Goal: Task Accomplishment & Management: Manage account settings

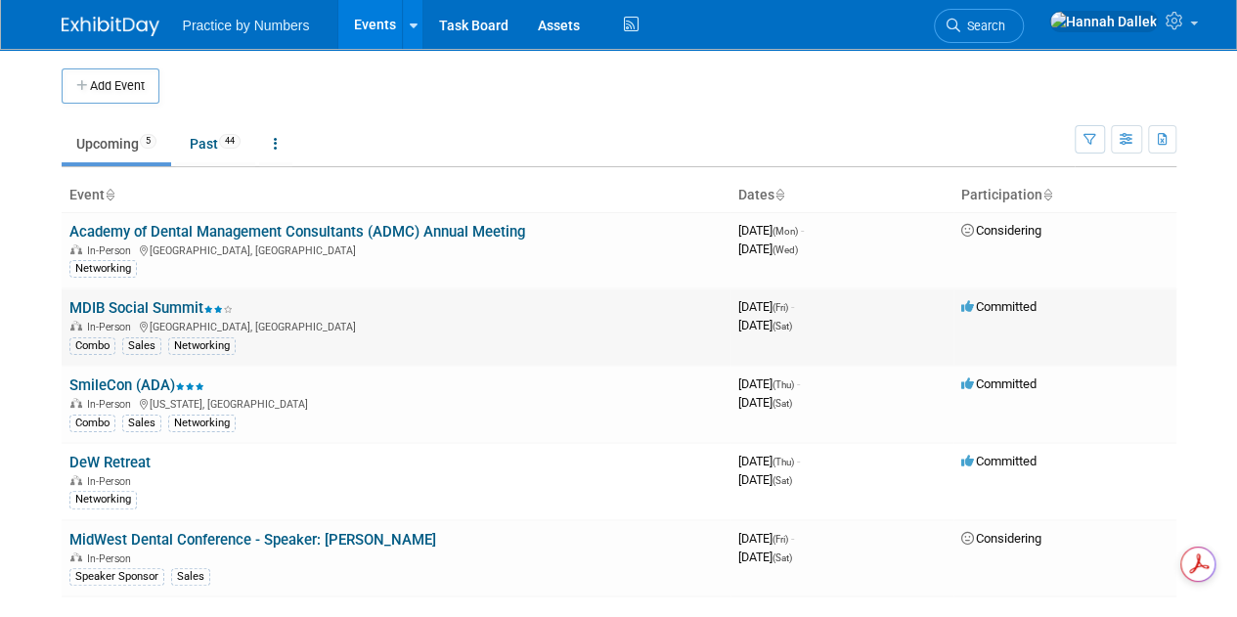
click at [173, 305] on link "MDIB Social Summit" at bounding box center [150, 308] width 163 height 18
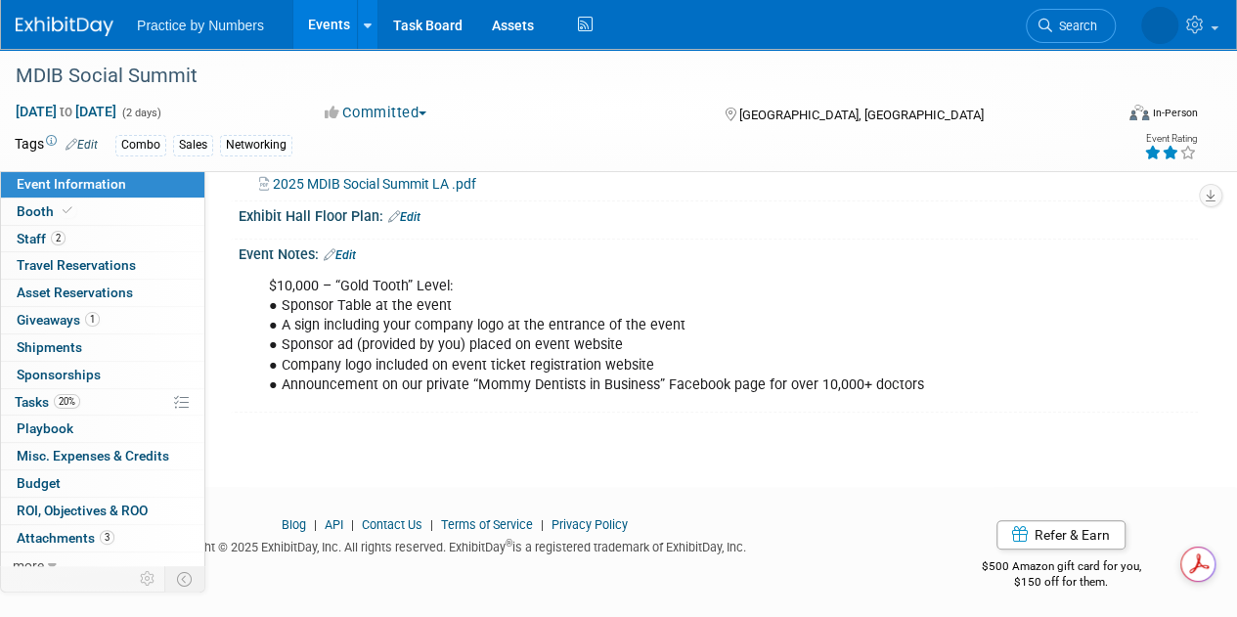
scroll to position [409, 0]
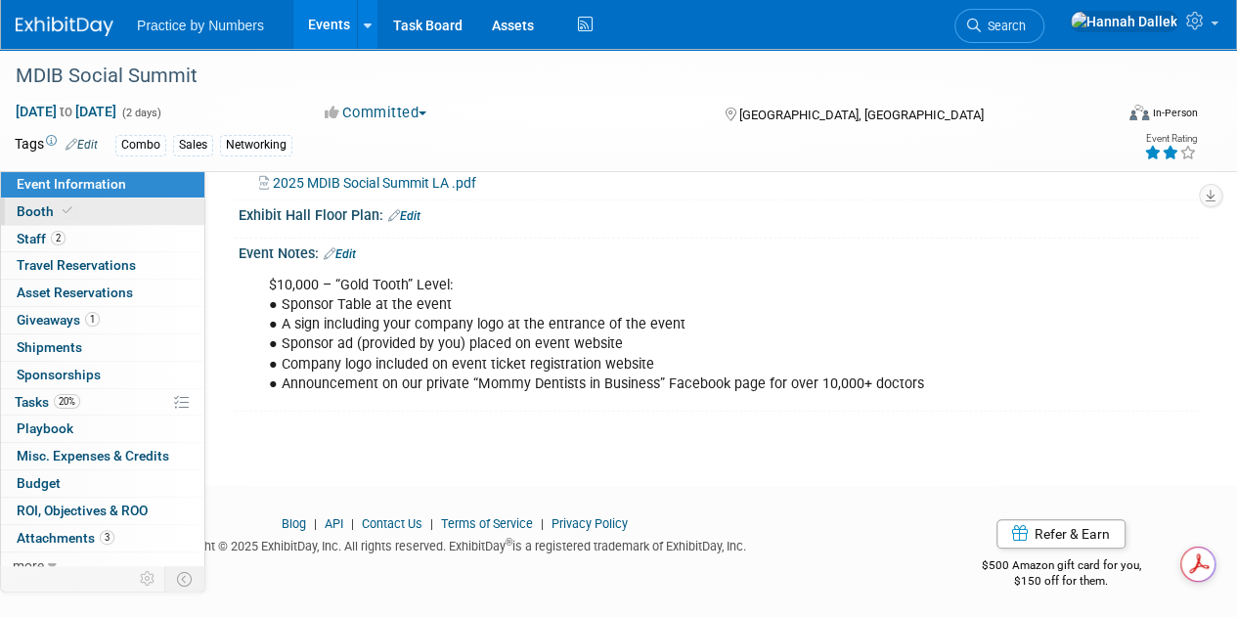
click at [35, 210] on span "Booth" at bounding box center [47, 211] width 60 height 16
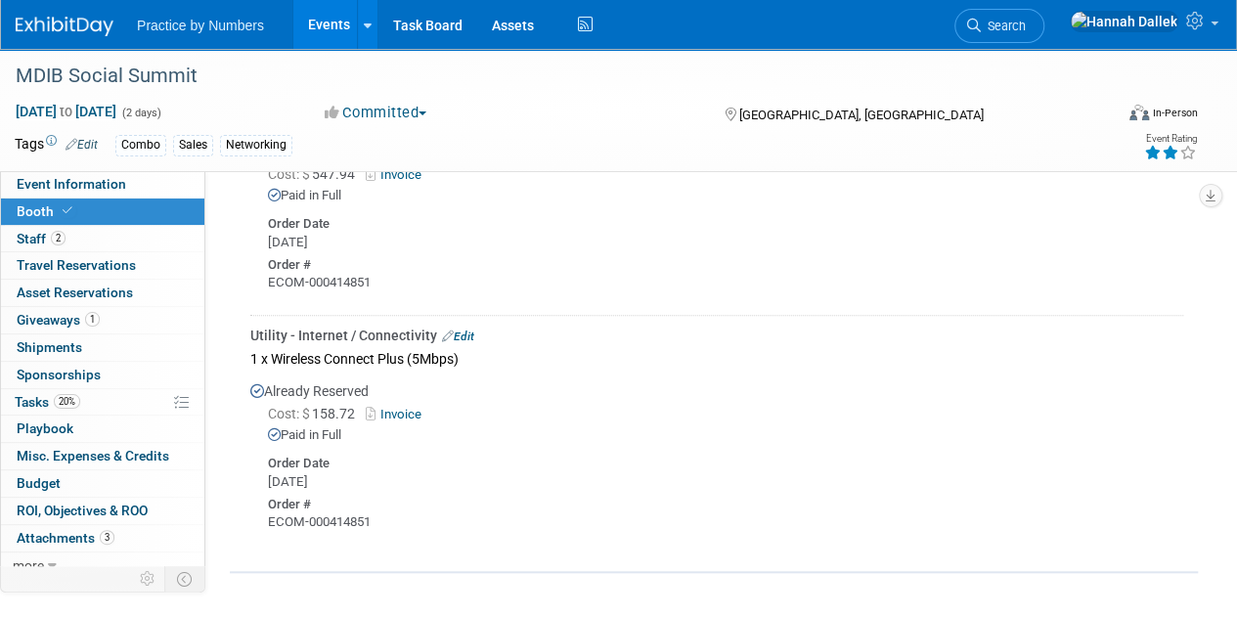
scroll to position [685, 0]
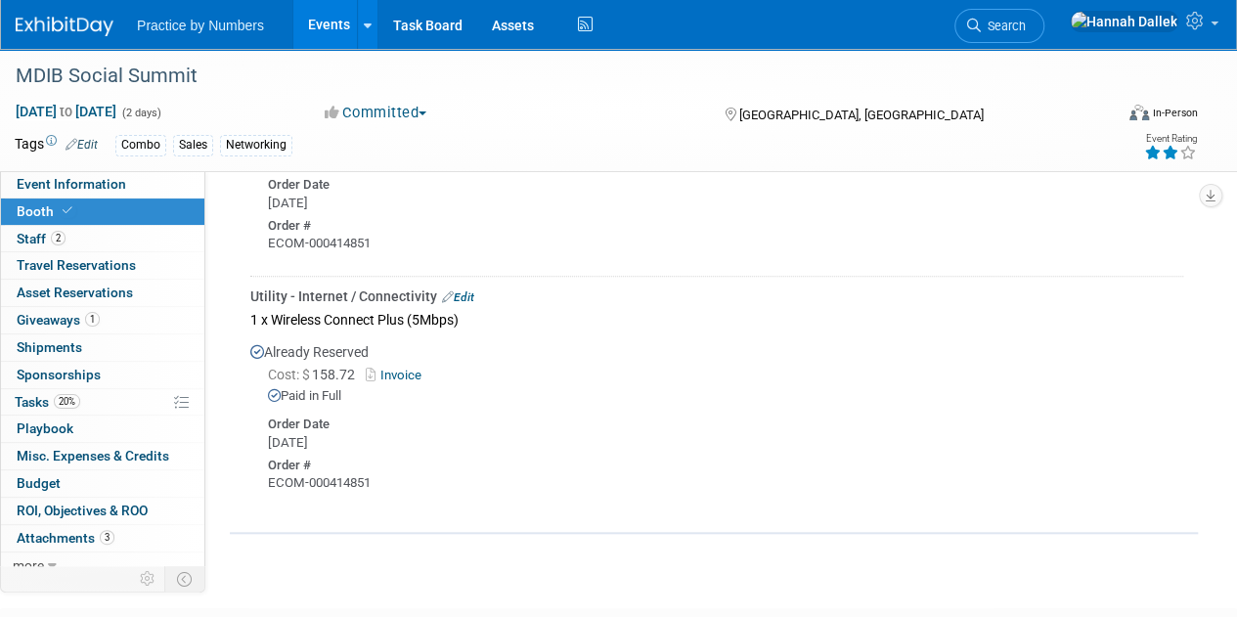
click at [462, 292] on link "Edit" at bounding box center [458, 297] width 32 height 14
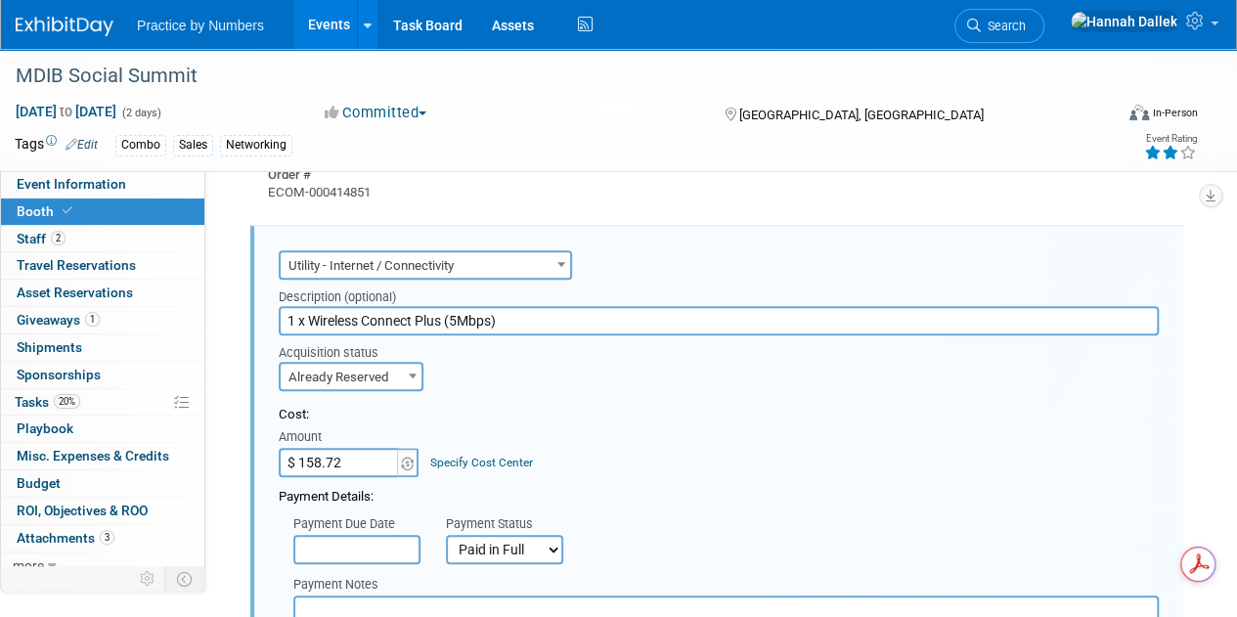
scroll to position [0, 0]
click at [362, 462] on input "$ 158.72" at bounding box center [340, 462] width 122 height 29
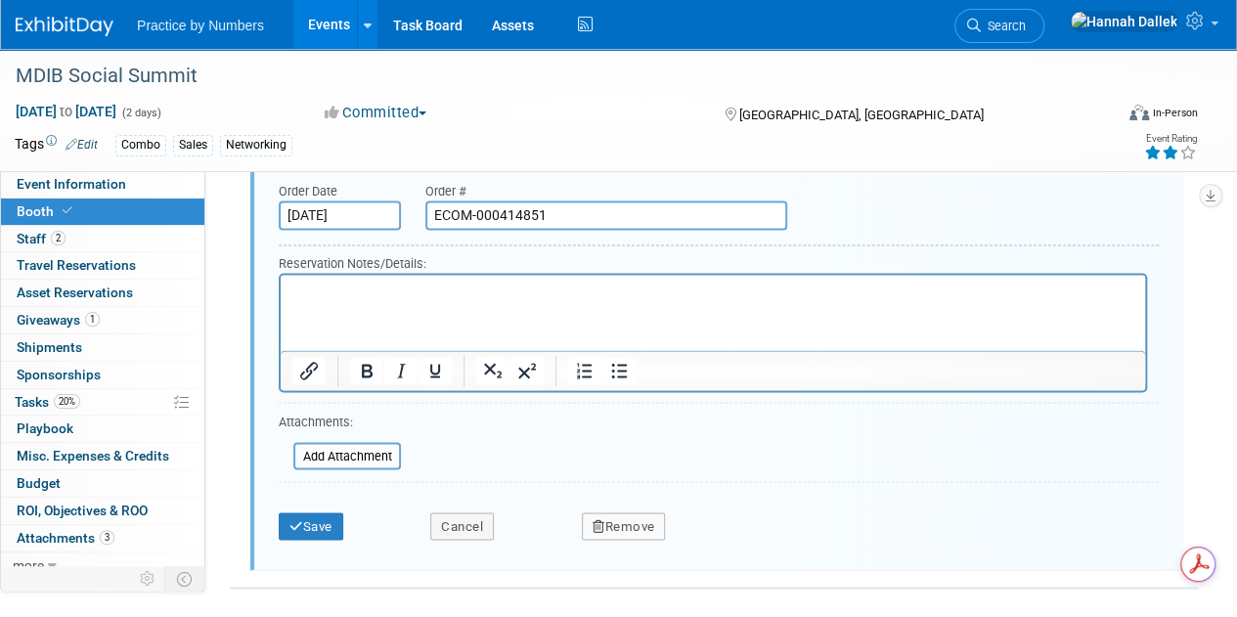
scroll to position [1518, 0]
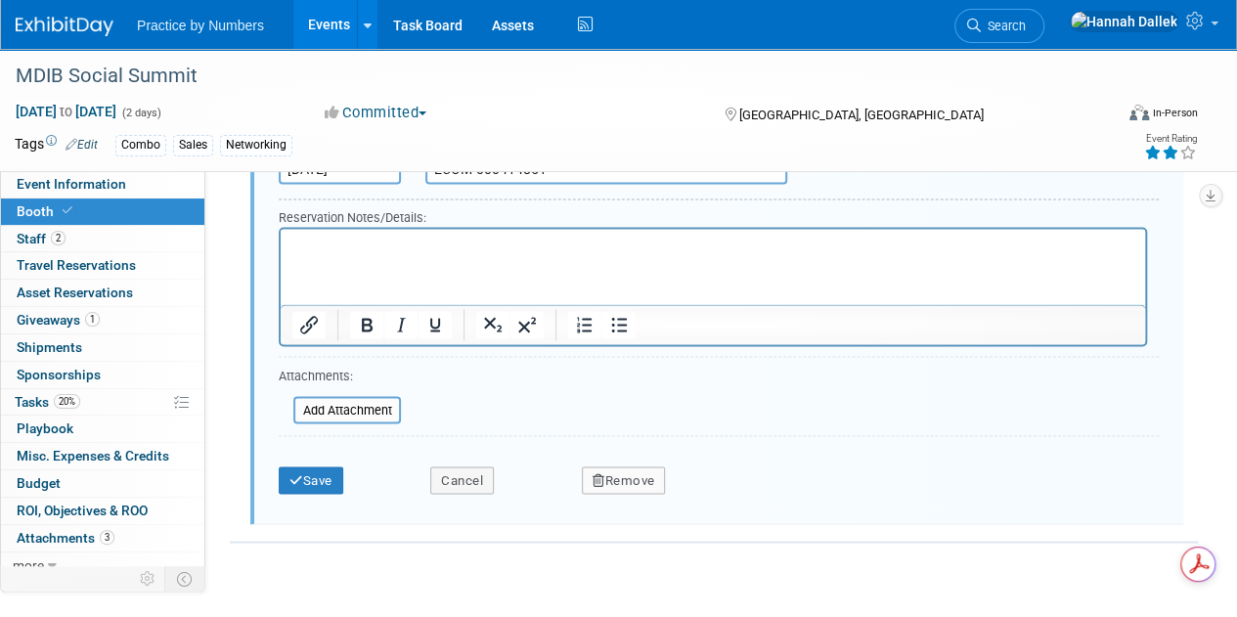
click at [609, 474] on button "Remove" at bounding box center [624, 479] width 84 height 27
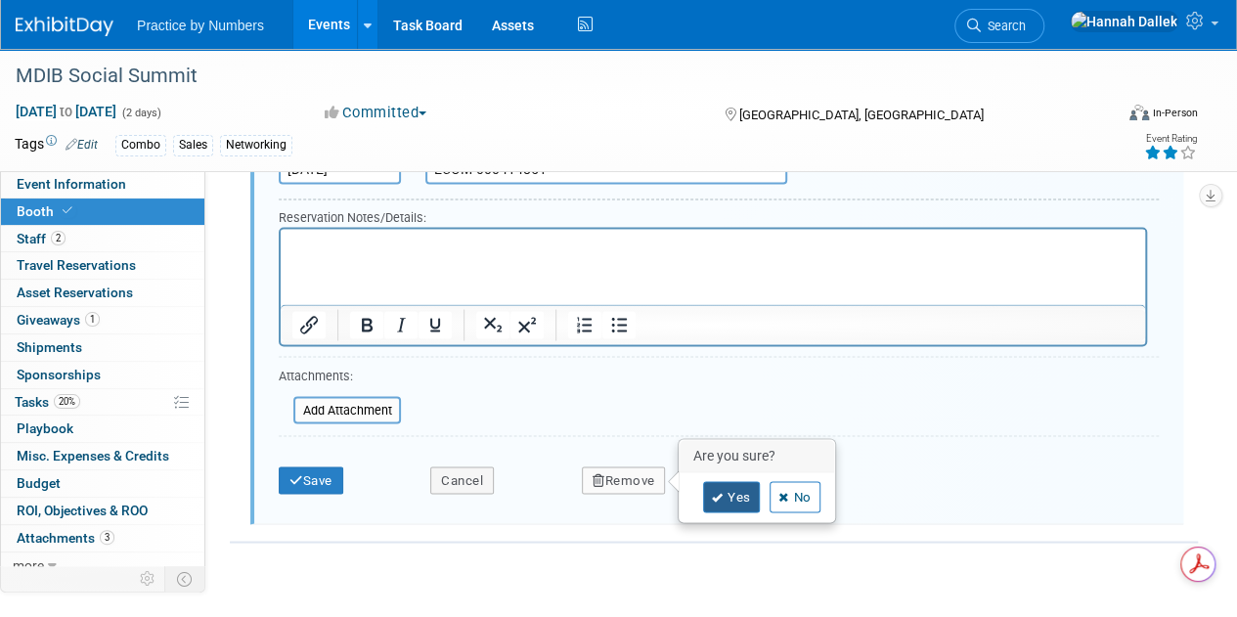
click at [729, 488] on link "Yes" at bounding box center [731, 496] width 57 height 31
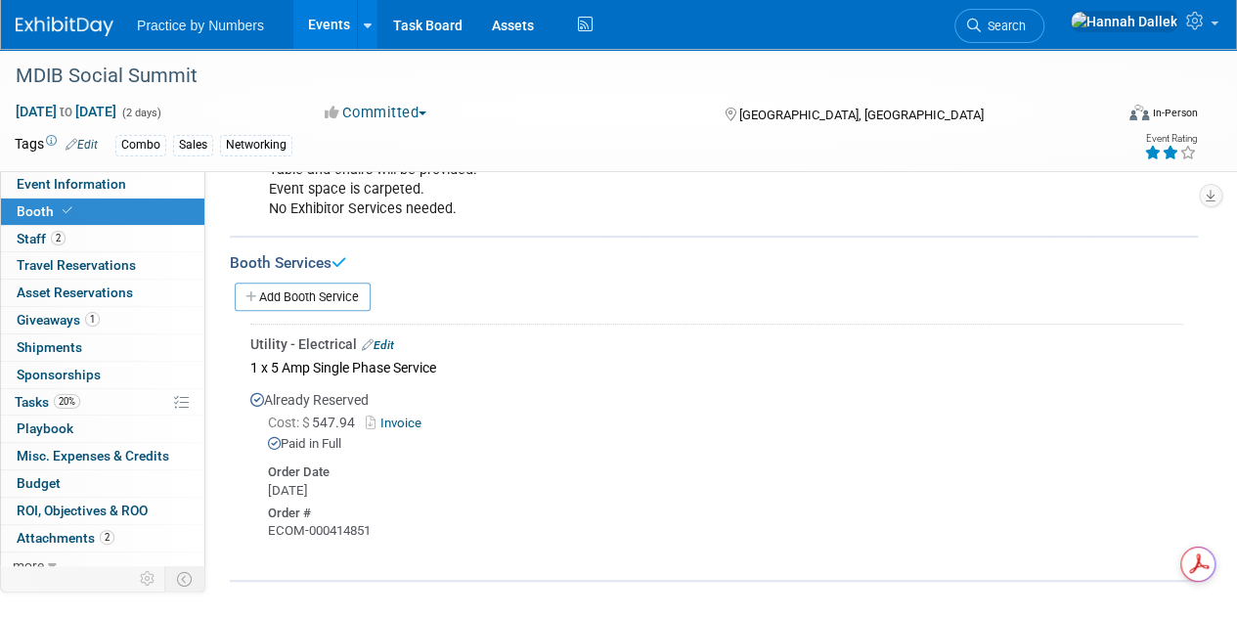
scroll to position [277, 0]
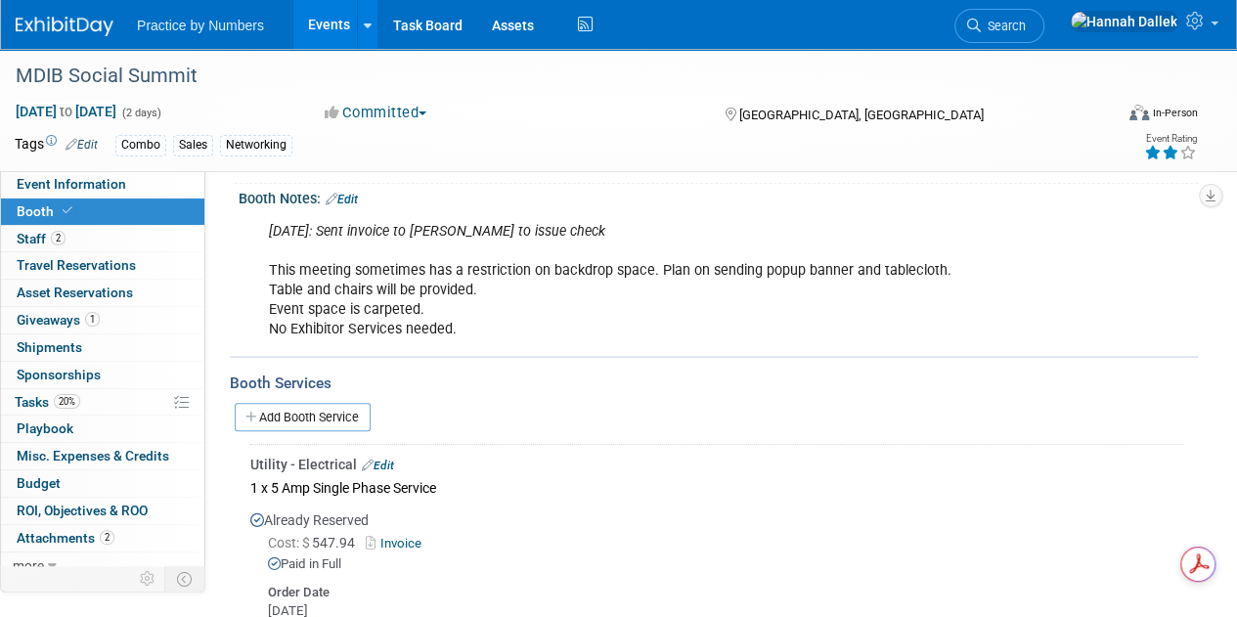
click at [357, 197] on link "Edit" at bounding box center [342, 200] width 32 height 14
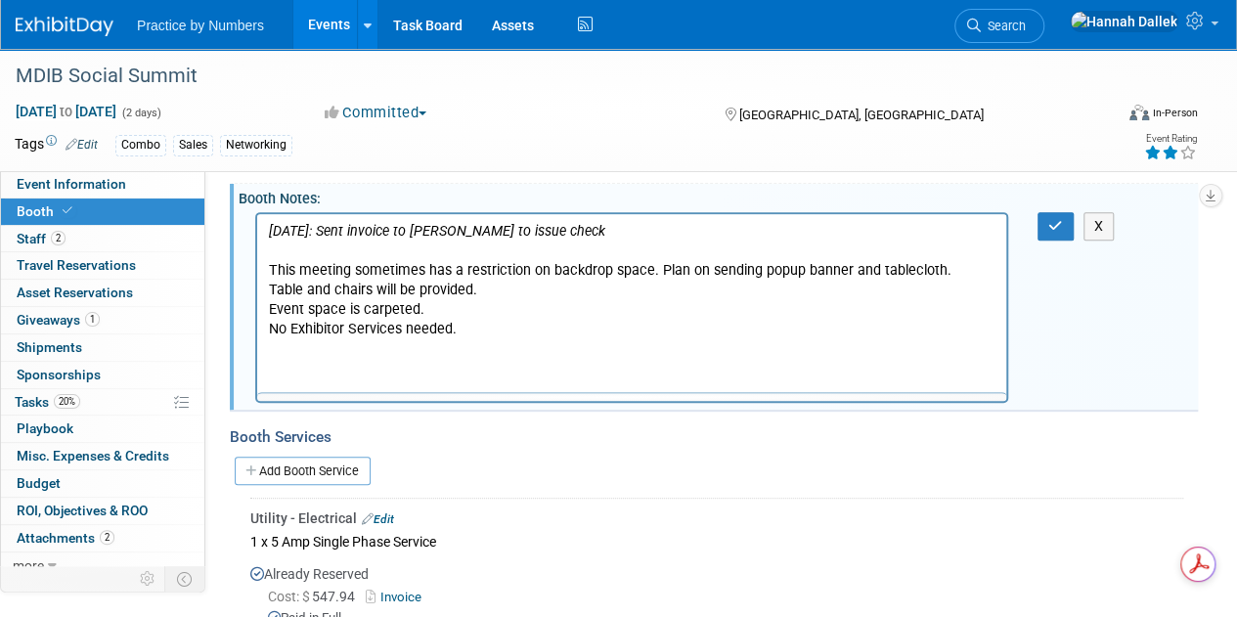
scroll to position [0, 0]
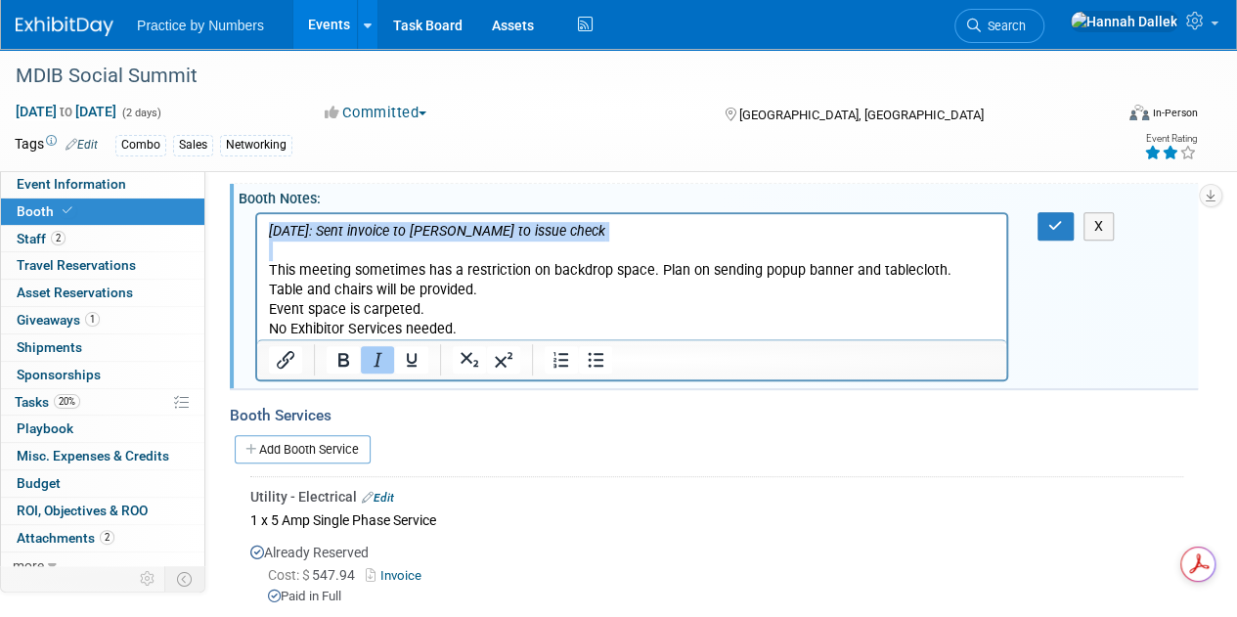
drag, startPoint x: 272, startPoint y: 271, endPoint x: 262, endPoint y: 226, distance: 46.0
click at [262, 226] on html "10/30/24: Sent invoice to Rebecca to issue check This meeting sometimes has a r…" at bounding box center [631, 275] width 749 height 125
click at [483, 310] on p "10/30/24: Sent invoice to Rebecca to issue check This meeting sometimes has a r…" at bounding box center [632, 279] width 727 height 117
drag, startPoint x: 461, startPoint y: 332, endPoint x: 280, endPoint y: 328, distance: 181.0
click at [272, 328] on p "10/30/24: Sent invoice to Rebecca to issue check This meeting sometimes has a r…" at bounding box center [632, 279] width 727 height 117
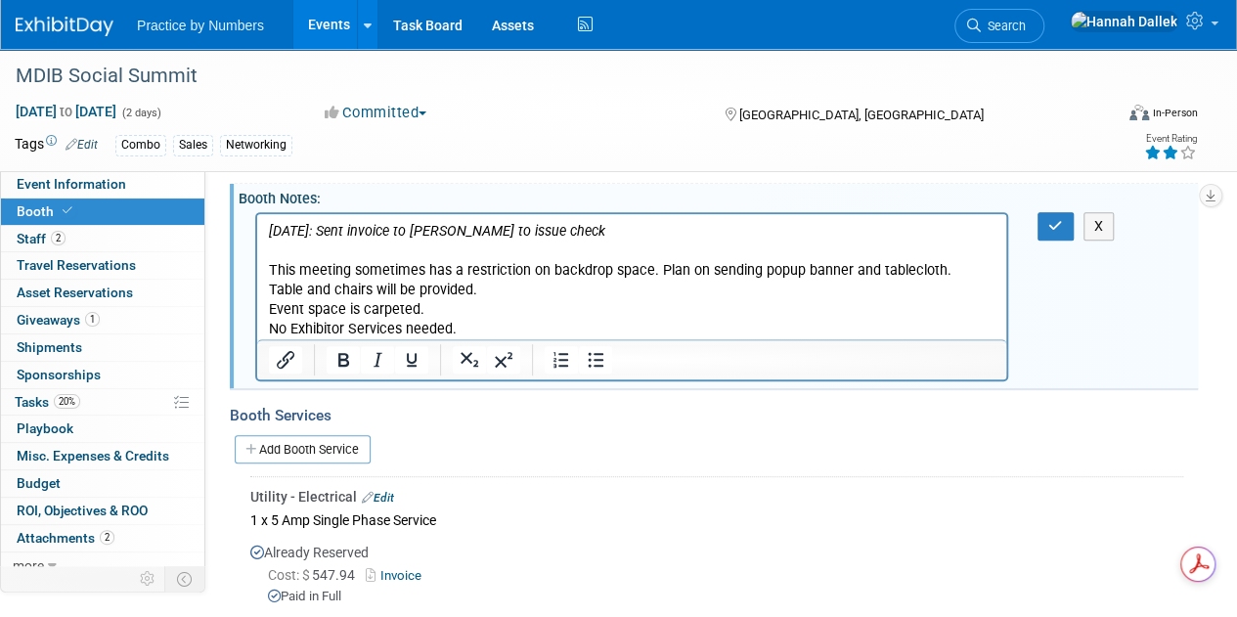
click at [484, 331] on p "10/30/24: Sent invoice to Rebecca to issue check This meeting sometimes has a r…" at bounding box center [632, 279] width 727 height 117
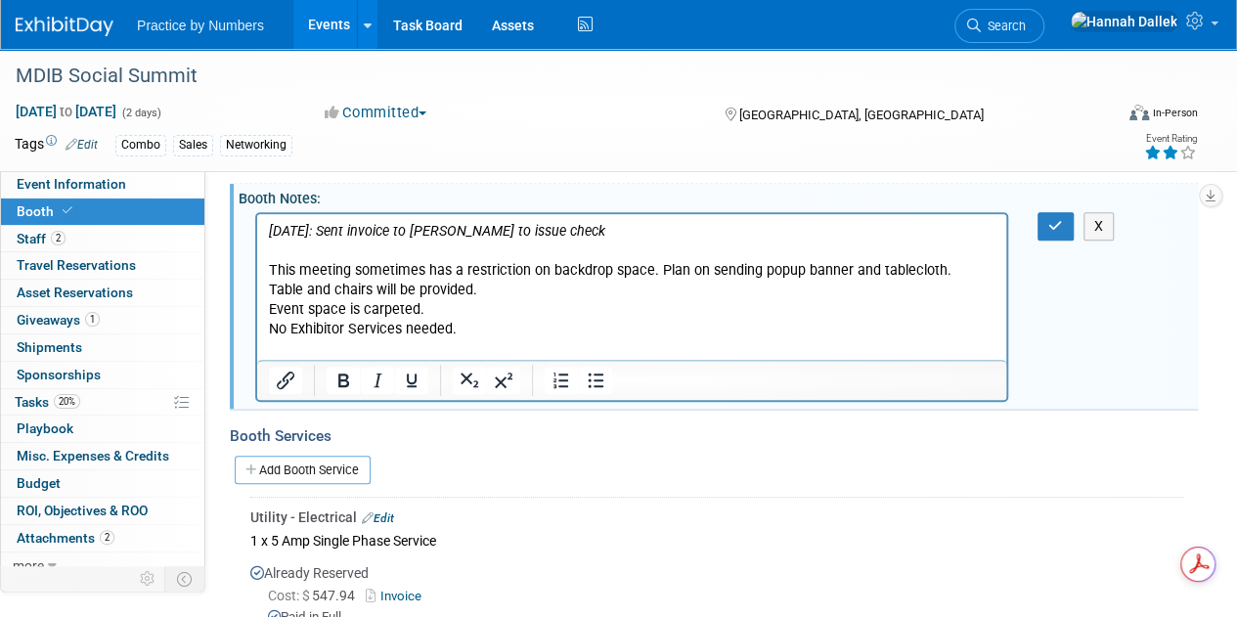
paste body "Rich Text Area. Press ALT-0 for help."
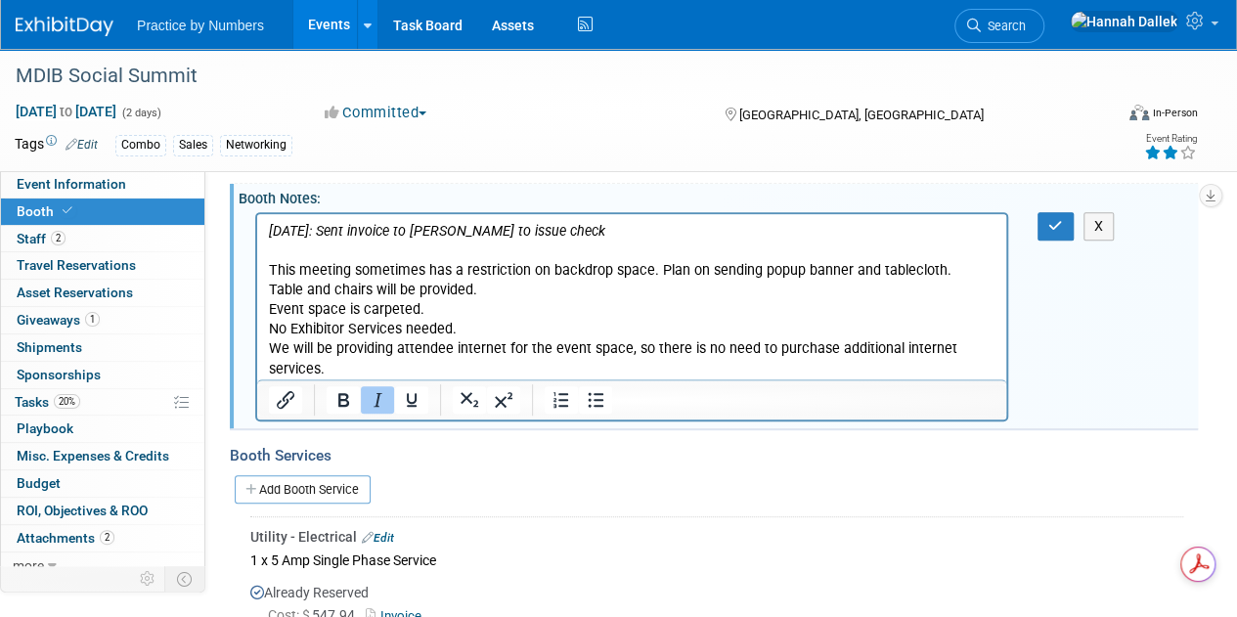
click at [274, 348] on p "We will be providing attendee internet for the event space, so there is no need…" at bounding box center [632, 357] width 727 height 39
click at [336, 365] on p ""We will be providing attendee internet for the event space, so there is no nee…" at bounding box center [632, 357] width 727 height 39
click at [1060, 230] on icon "button" at bounding box center [1055, 226] width 15 height 14
